Goal: Task Accomplishment & Management: Use online tool/utility

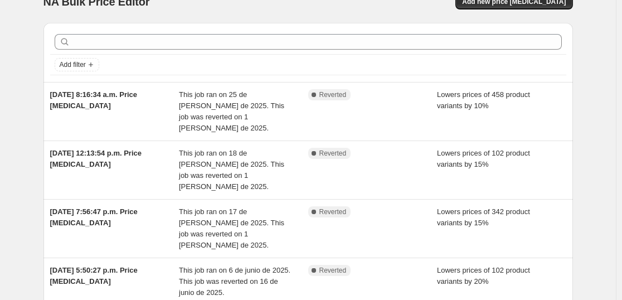
scroll to position [4, 0]
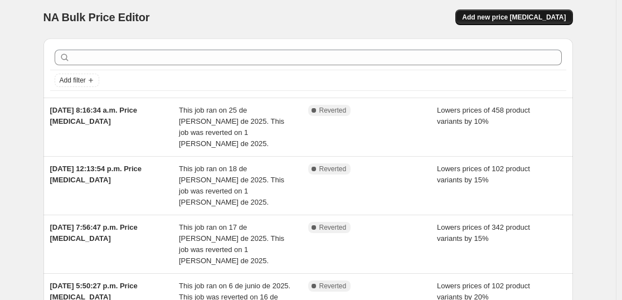
click at [545, 20] on span "Add new price [MEDICAL_DATA]" at bounding box center [514, 17] width 104 height 9
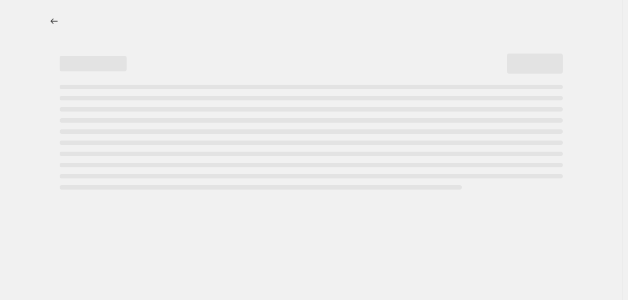
select select "percentage"
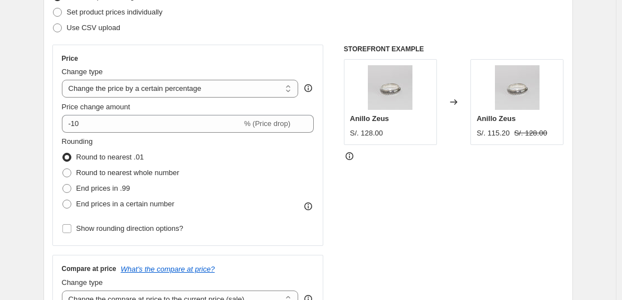
scroll to position [167, 0]
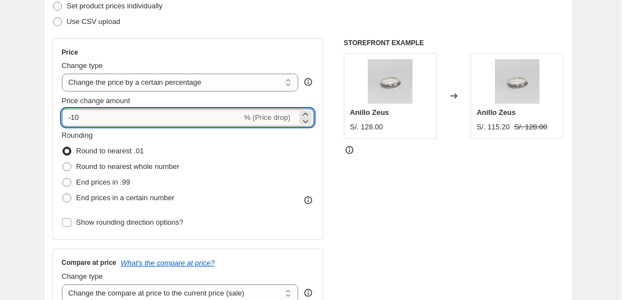
click at [102, 116] on input "-10" at bounding box center [152, 118] width 180 height 18
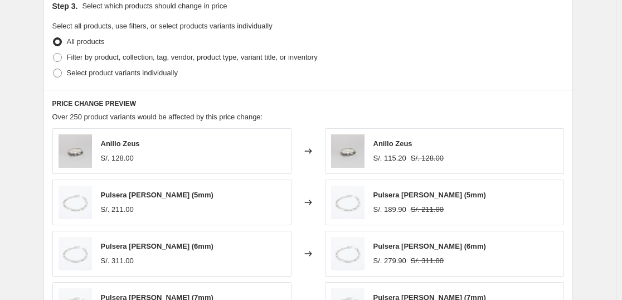
scroll to position [531, 0]
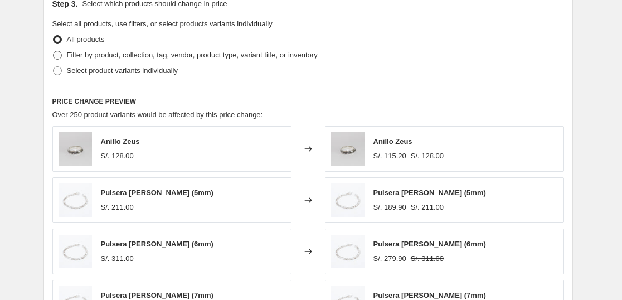
type input "-15"
click at [79, 57] on span "Filter by product, collection, tag, vendor, product type, variant title, or inv…" at bounding box center [192, 55] width 251 height 8
click at [54, 51] on input "Filter by product, collection, tag, vendor, product type, variant title, or inv…" at bounding box center [53, 51] width 1 height 1
radio input "true"
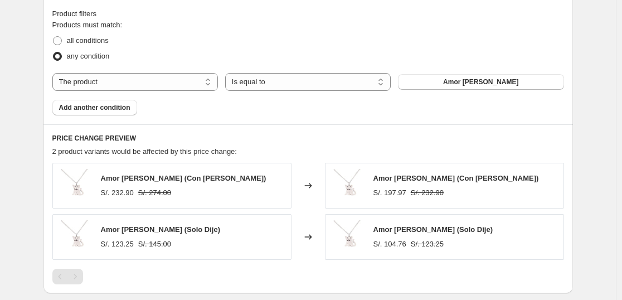
scroll to position [618, 0]
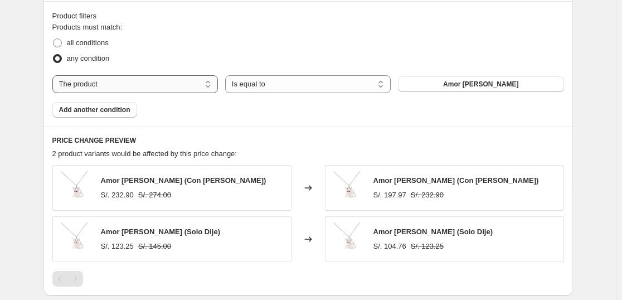
click at [218, 85] on select "The product The product's collection The product's tag The product's vendor The…" at bounding box center [135, 84] width 166 height 18
select select "collection"
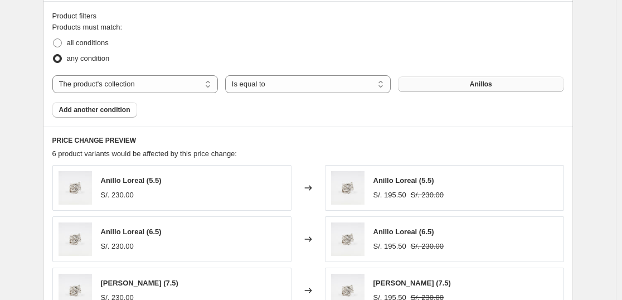
click at [462, 88] on button "Anillos" at bounding box center [481, 84] width 166 height 16
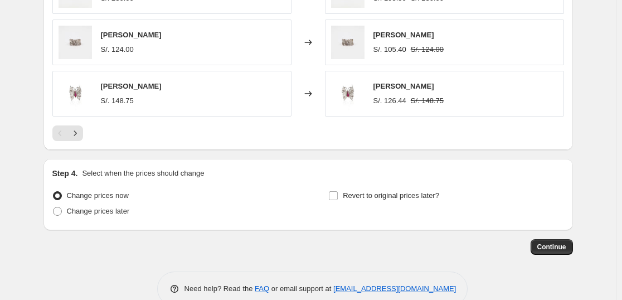
scroll to position [940, 0]
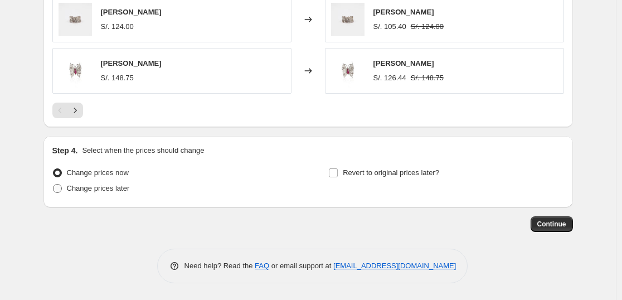
click at [111, 192] on span "Change prices later" at bounding box center [98, 188] width 63 height 8
click at [54, 185] on input "Change prices later" at bounding box center [53, 184] width 1 height 1
radio input "true"
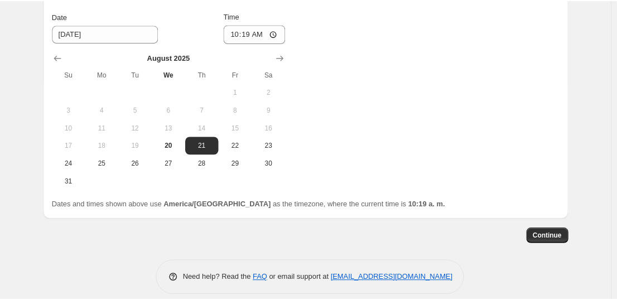
scroll to position [1149, 0]
